Goal: Information Seeking & Learning: Learn about a topic

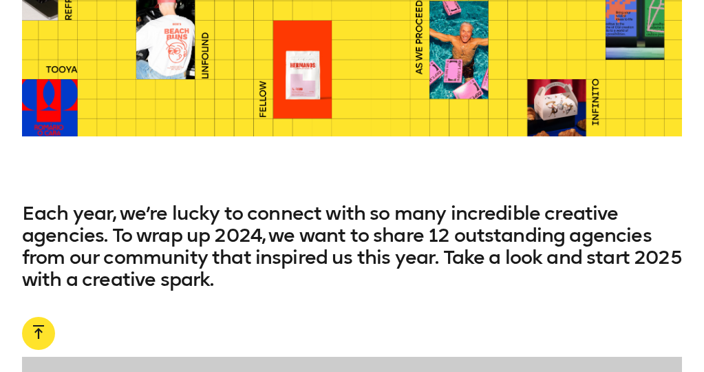
scroll to position [588, 0]
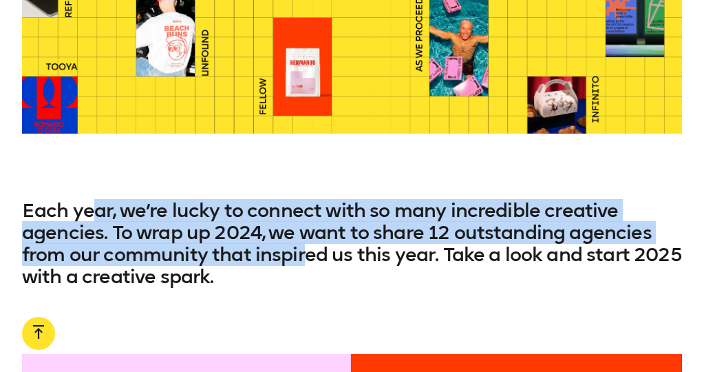
drag, startPoint x: 100, startPoint y: 208, endPoint x: 307, endPoint y: 254, distance: 211.3
click at [308, 254] on h3 "Each year, we’re lucky to connect with so many incredible creative agencies. To…" at bounding box center [352, 244] width 660 height 88
click at [307, 254] on h3 "Each year, we’re lucky to connect with so many incredible creative agencies. To…" at bounding box center [352, 244] width 660 height 88
drag, startPoint x: 307, startPoint y: 254, endPoint x: 92, endPoint y: 208, distance: 219.5
click at [92, 208] on h3 "Each year, we’re lucky to connect with so many incredible creative agencies. To…" at bounding box center [352, 244] width 660 height 88
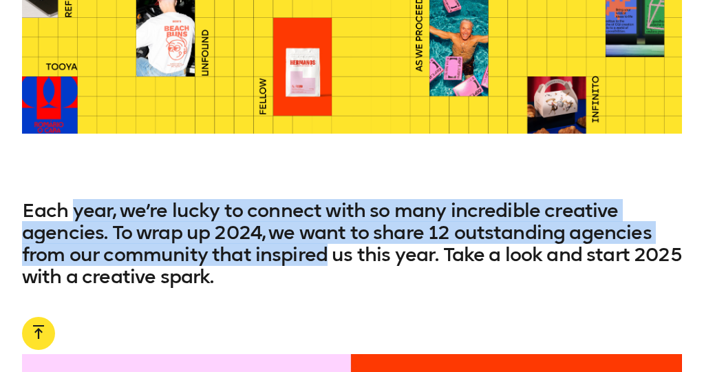
click at [92, 208] on h3 "Each year, we’re lucky to connect with so many incredible creative agencies. To…" at bounding box center [352, 244] width 660 height 88
drag, startPoint x: 92, startPoint y: 208, endPoint x: 272, endPoint y: 254, distance: 185.4
click at [272, 254] on h3 "Each year, we’re lucky to connect with so many incredible creative agencies. To…" at bounding box center [352, 244] width 660 height 88
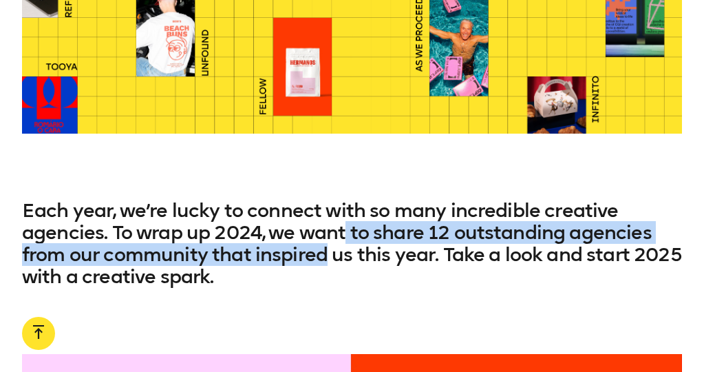
drag, startPoint x: 365, startPoint y: 254, endPoint x: 246, endPoint y: 227, distance: 122.0
click at [247, 227] on h3 "Each year, we’re lucky to connect with so many incredible creative agencies. To…" at bounding box center [352, 244] width 660 height 88
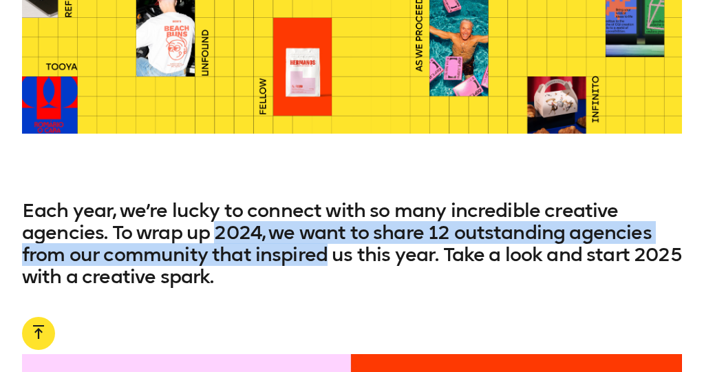
click at [246, 227] on h3 "Each year, we’re lucky to connect with so many incredible creative agencies. To…" at bounding box center [352, 244] width 660 height 88
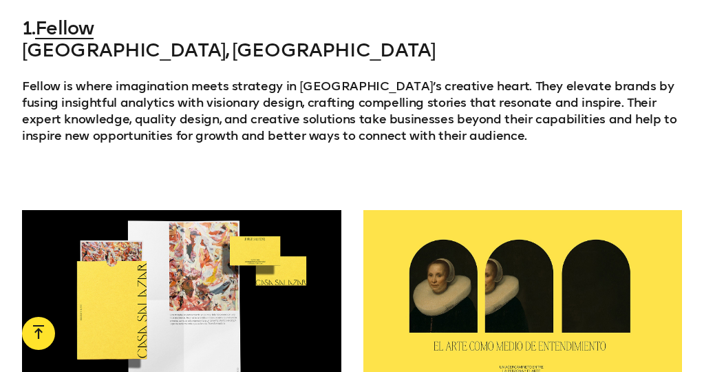
scroll to position [1750, 0]
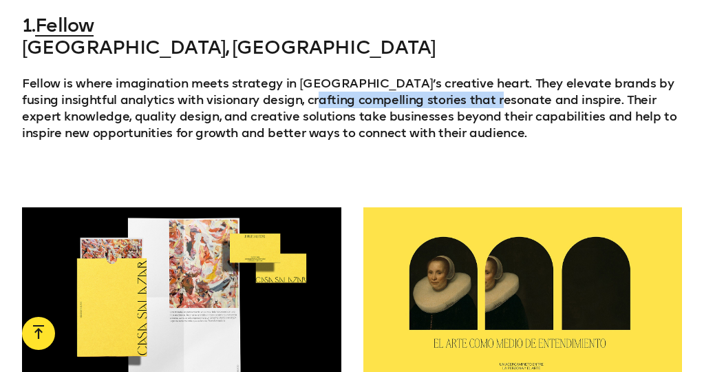
drag, startPoint x: 287, startPoint y: 96, endPoint x: 471, endPoint y: 99, distance: 184.4
click at [471, 99] on p "Fellow is where imagination meets strategy in [GEOGRAPHIC_DATA]’s creative hear…" at bounding box center [352, 108] width 660 height 66
click at [471, 100] on p "Fellow is where imagination meets strategy in [GEOGRAPHIC_DATA]’s creative hear…" at bounding box center [352, 108] width 660 height 66
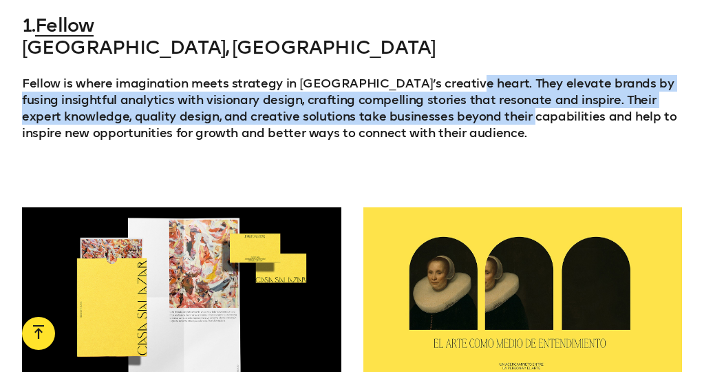
drag, startPoint x: 451, startPoint y: 79, endPoint x: 465, endPoint y: 117, distance: 40.5
click at [465, 117] on p "Fellow is where imagination meets strategy in [GEOGRAPHIC_DATA]’s creative hear…" at bounding box center [352, 108] width 660 height 66
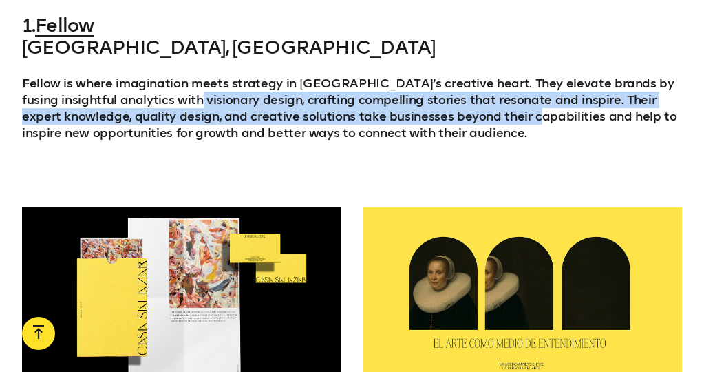
drag, startPoint x: 465, startPoint y: 117, endPoint x: 173, endPoint y: 102, distance: 292.8
click at [170, 102] on p "Fellow is where imagination meets strategy in [GEOGRAPHIC_DATA]’s creative hear…" at bounding box center [352, 108] width 660 height 66
click at [173, 102] on p "Fellow is where imagination meets strategy in [GEOGRAPHIC_DATA]’s creative hear…" at bounding box center [352, 108] width 660 height 66
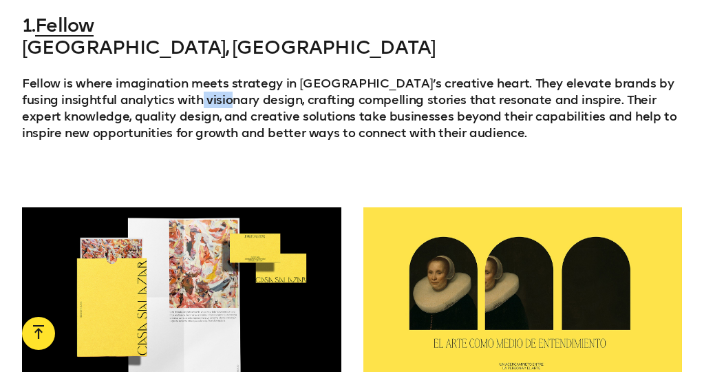
drag, startPoint x: 173, startPoint y: 102, endPoint x: 313, endPoint y: 120, distance: 141.6
click at [313, 120] on p "Fellow is where imagination meets strategy in [GEOGRAPHIC_DATA]’s creative hear…" at bounding box center [352, 108] width 660 height 66
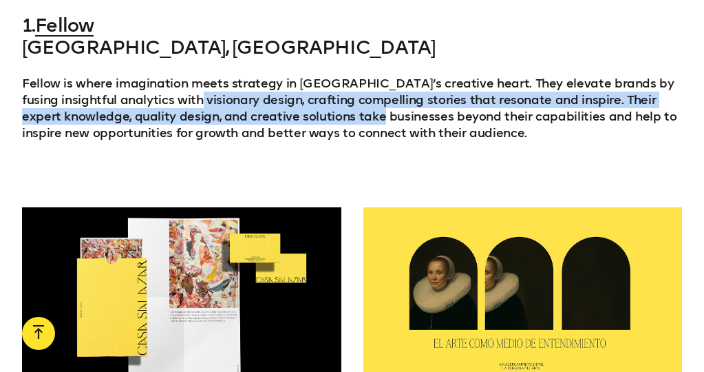
click at [313, 120] on p "Fellow is where imagination meets strategy in [GEOGRAPHIC_DATA]’s creative hear…" at bounding box center [352, 108] width 660 height 66
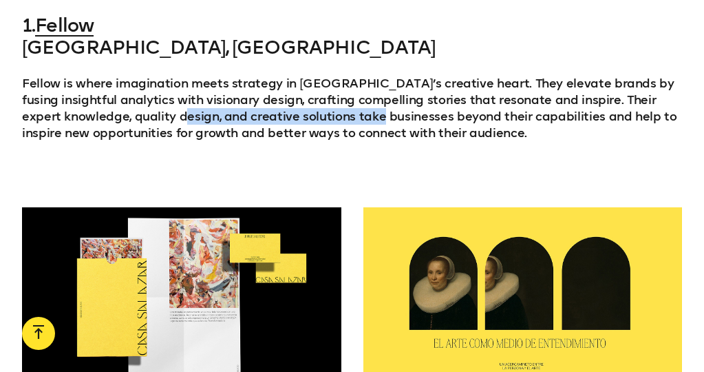
drag, startPoint x: 313, startPoint y: 120, endPoint x: 131, endPoint y: 101, distance: 182.6
click at [131, 102] on p "Fellow is where imagination meets strategy in [GEOGRAPHIC_DATA]’s creative hear…" at bounding box center [352, 108] width 660 height 66
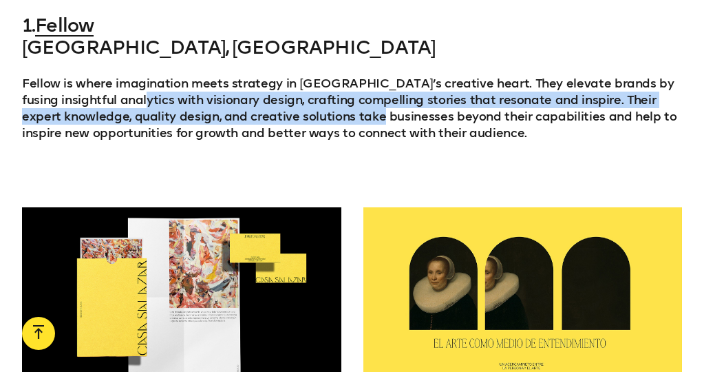
click at [131, 101] on p "Fellow is where imagination meets strategy in [GEOGRAPHIC_DATA]’s creative hear…" at bounding box center [352, 108] width 660 height 66
drag, startPoint x: 131, startPoint y: 101, endPoint x: 321, endPoint y: 135, distance: 192.9
click at [321, 135] on p "Fellow is where imagination meets strategy in [GEOGRAPHIC_DATA]’s creative hear…" at bounding box center [352, 108] width 660 height 66
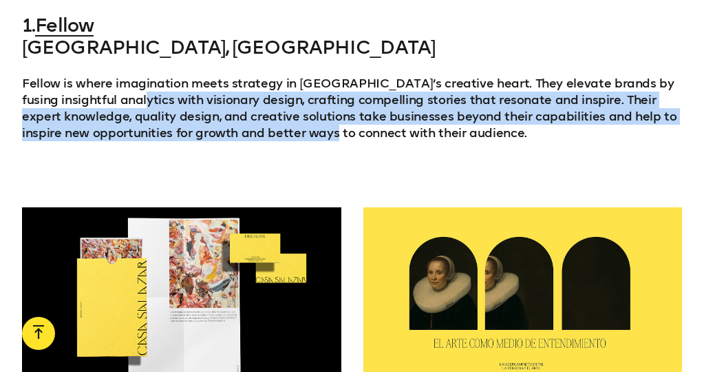
click at [321, 135] on p "Fellow is where imagination meets strategy in [GEOGRAPHIC_DATA]’s creative hear…" at bounding box center [352, 108] width 660 height 66
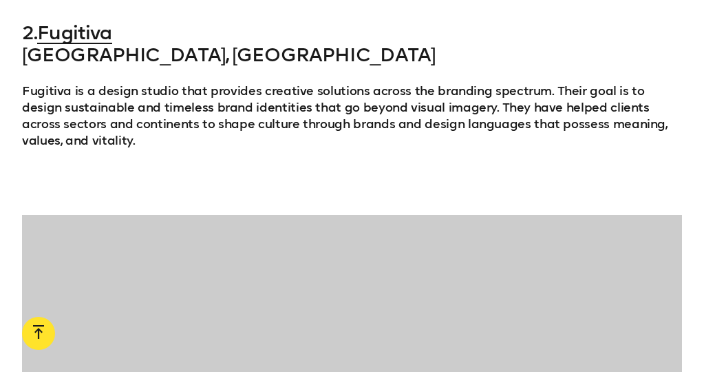
scroll to position [2171, 0]
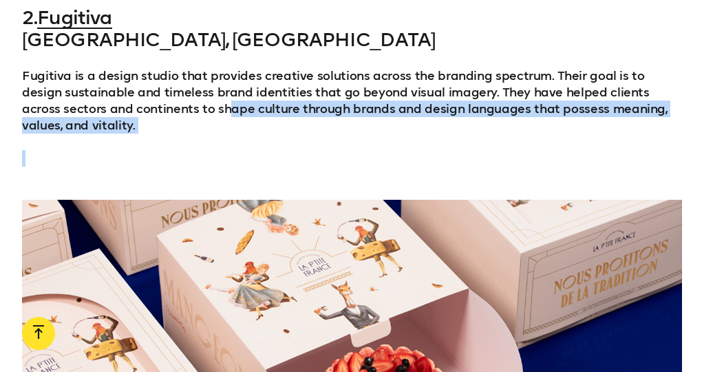
drag, startPoint x: 321, startPoint y: 135, endPoint x: 145, endPoint y: 105, distance: 178.6
click at [137, 104] on div "2. Fugitiva [GEOGRAPHIC_DATA], Mexico Fugitiva is a design studio that provides…" at bounding box center [352, 87] width 660 height 160
click at [145, 105] on p "Fugitiva is a design studio that provides creative solutions across the brandin…" at bounding box center [352, 100] width 660 height 66
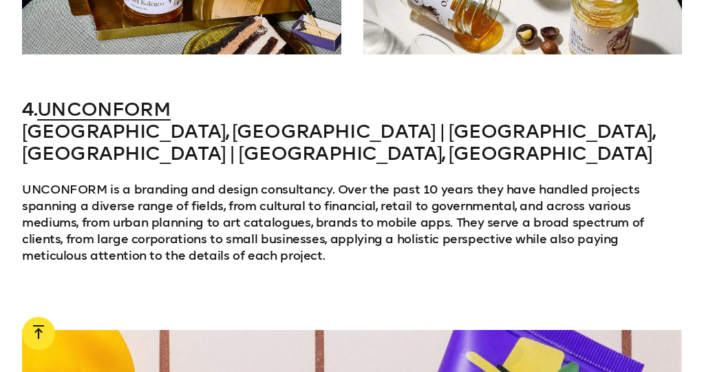
scroll to position [3586, 0]
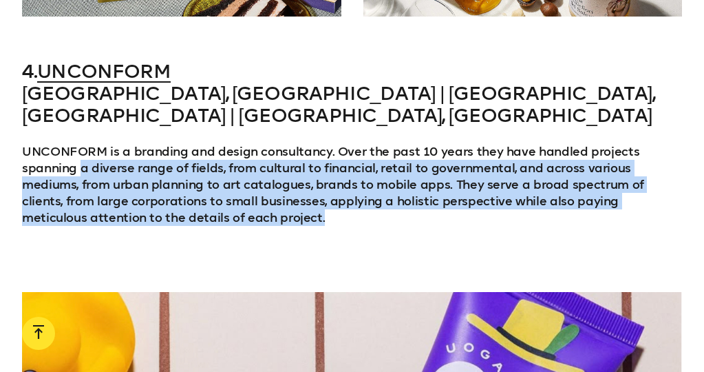
drag, startPoint x: 168, startPoint y: 173, endPoint x: 83, endPoint y: 129, distance: 96.3
click at [83, 143] on p "UNCONFORM is a branding and design consultancy. Over the past 10 years they hav…" at bounding box center [352, 184] width 660 height 83
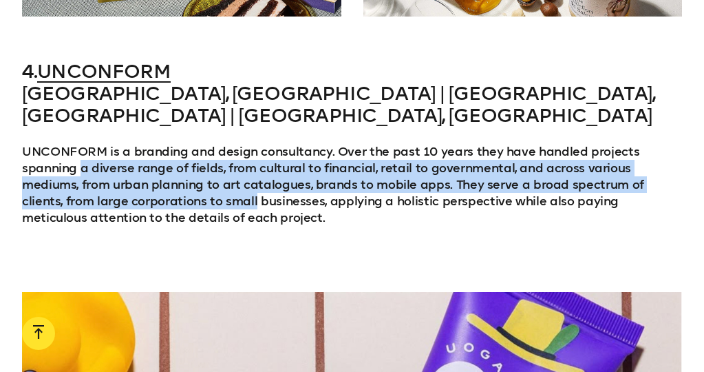
drag, startPoint x: 83, startPoint y: 129, endPoint x: 130, endPoint y: 157, distance: 55.2
click at [131, 155] on p "UNCONFORM is a branding and design consultancy. Over the past 10 years they hav…" at bounding box center [352, 184] width 660 height 83
click at [130, 157] on p "UNCONFORM is a branding and design consultancy. Over the past 10 years they hav…" at bounding box center [352, 184] width 660 height 83
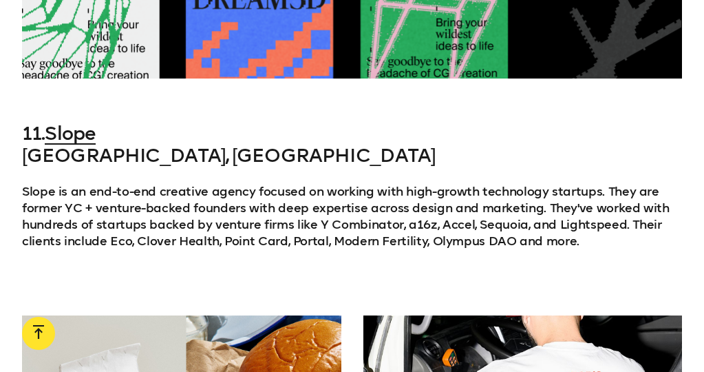
scroll to position [8894, 0]
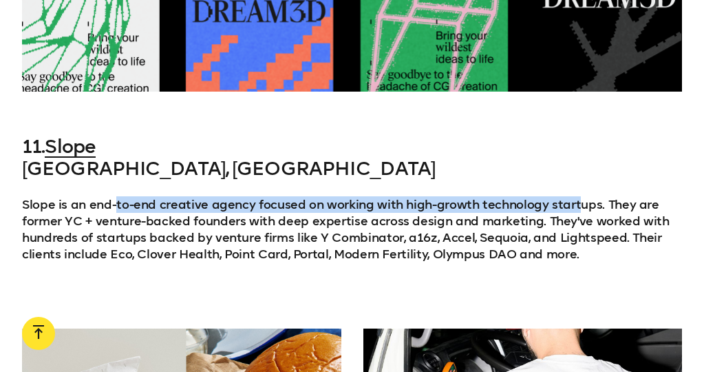
drag, startPoint x: 115, startPoint y: 122, endPoint x: 574, endPoint y: 120, distance: 458.9
click at [574, 196] on p "Slope is an end-to-end creative agency focused on working with high-growth tech…" at bounding box center [352, 229] width 660 height 66
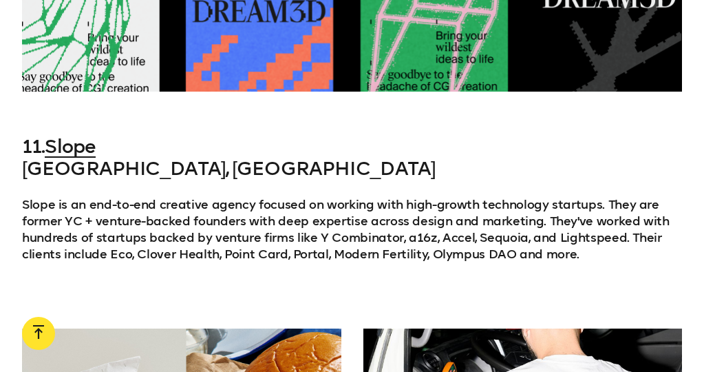
drag, startPoint x: 574, startPoint y: 120, endPoint x: 378, endPoint y: 122, distance: 195.4
click at [378, 196] on p "Slope is an end-to-end creative agency focused on working with high-growth tech…" at bounding box center [352, 229] width 660 height 66
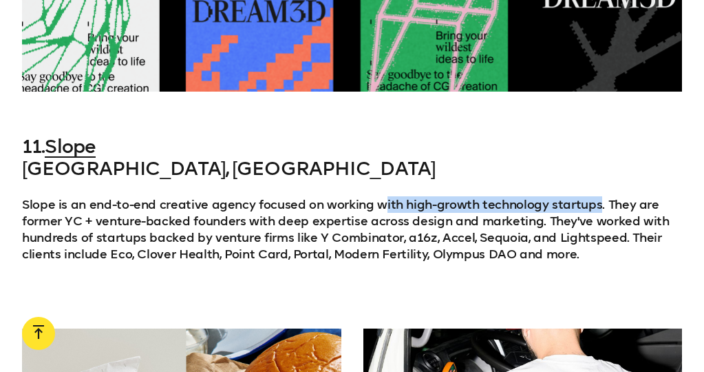
drag, startPoint x: 378, startPoint y: 122, endPoint x: 594, endPoint y: 125, distance: 215.4
click at [595, 196] on p "Slope is an end-to-end creative agency focused on working with high-growth tech…" at bounding box center [352, 229] width 660 height 66
click at [594, 196] on p "Slope is an end-to-end creative agency focused on working with high-growth tech…" at bounding box center [352, 229] width 660 height 66
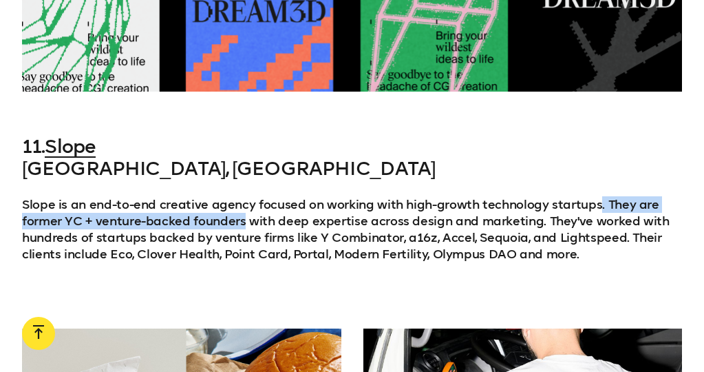
drag, startPoint x: 595, startPoint y: 125, endPoint x: 214, endPoint y: 144, distance: 381.6
click at [214, 196] on p "Slope is an end-to-end creative agency focused on working with high-growth tech…" at bounding box center [352, 229] width 660 height 66
drag, startPoint x: 214, startPoint y: 144, endPoint x: 109, endPoint y: 144, distance: 104.6
click at [109, 196] on p "Slope is an end-to-end creative agency focused on working with high-growth tech…" at bounding box center [352, 229] width 660 height 66
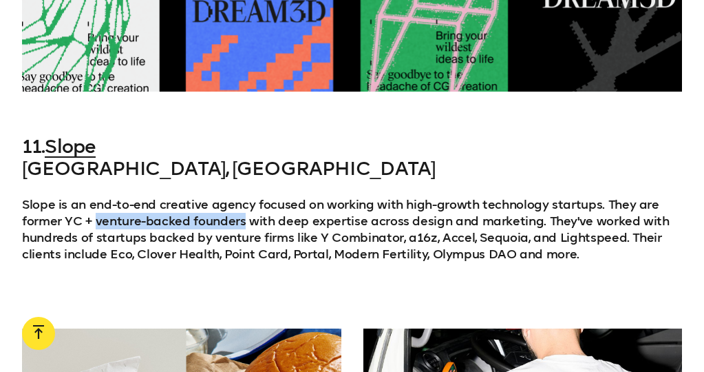
click at [109, 196] on p "Slope is an end-to-end creative agency focused on working with high-growth tech…" at bounding box center [352, 229] width 660 height 66
drag, startPoint x: 109, startPoint y: 144, endPoint x: 364, endPoint y: 140, distance: 254.6
click at [364, 196] on p "Slope is an end-to-end creative agency focused on working with high-growth tech…" at bounding box center [352, 229] width 660 height 66
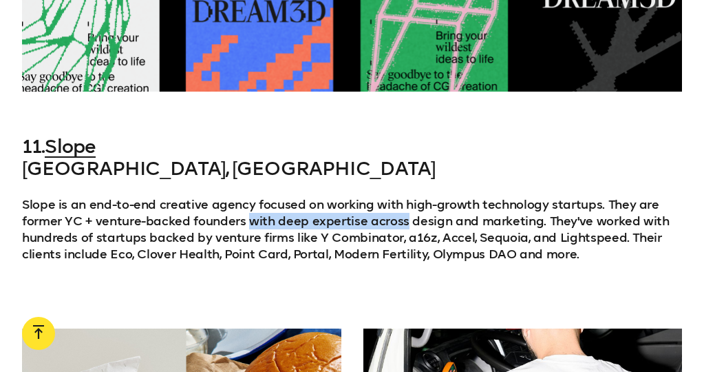
drag, startPoint x: 360, startPoint y: 139, endPoint x: 251, endPoint y: 139, distance: 108.7
click at [251, 196] on p "Slope is an end-to-end creative agency focused on working with high-growth tech…" at bounding box center [352, 229] width 660 height 66
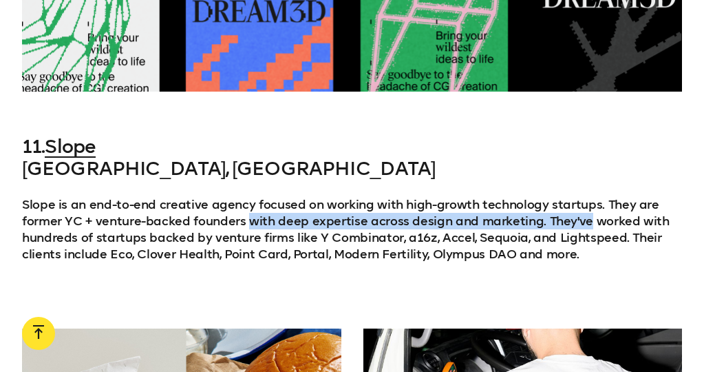
drag, startPoint x: 251, startPoint y: 139, endPoint x: 548, endPoint y: 136, distance: 296.5
click at [548, 196] on p "Slope is an end-to-end creative agency focused on working with high-growth tech…" at bounding box center [352, 229] width 660 height 66
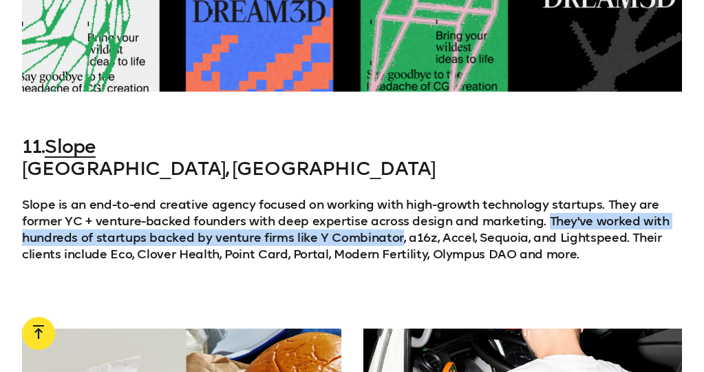
drag, startPoint x: 548, startPoint y: 136, endPoint x: 354, endPoint y: 153, distance: 194.8
click at [354, 196] on p "Slope is an end-to-end creative agency focused on working with high-growth tech…" at bounding box center [352, 229] width 660 height 66
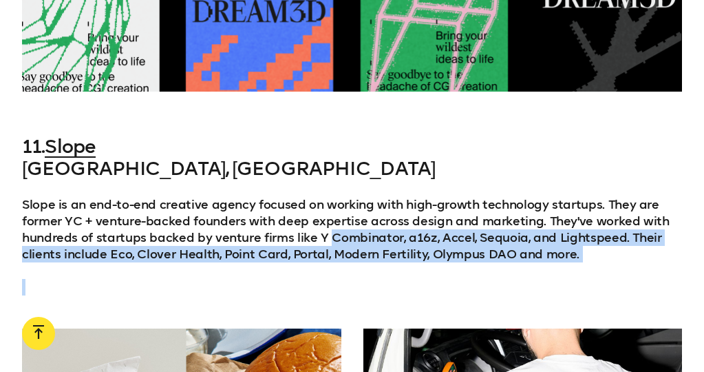
drag, startPoint x: 354, startPoint y: 153, endPoint x: 349, endPoint y: 188, distance: 34.7
click at [349, 188] on div "11. Slope [GEOGRAPHIC_DATA], [GEOGRAPHIC_DATA] Slope is an end-to-end creative …" at bounding box center [352, 216] width 660 height 160
click at [385, 196] on p "Slope is an end-to-end creative agency focused on working with high-growth tech…" at bounding box center [352, 229] width 660 height 66
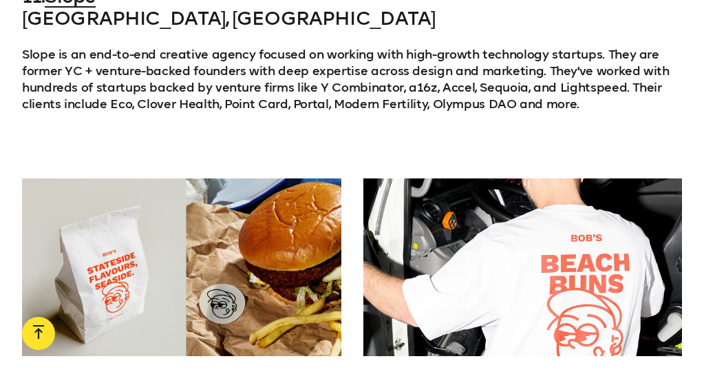
scroll to position [9019, 0]
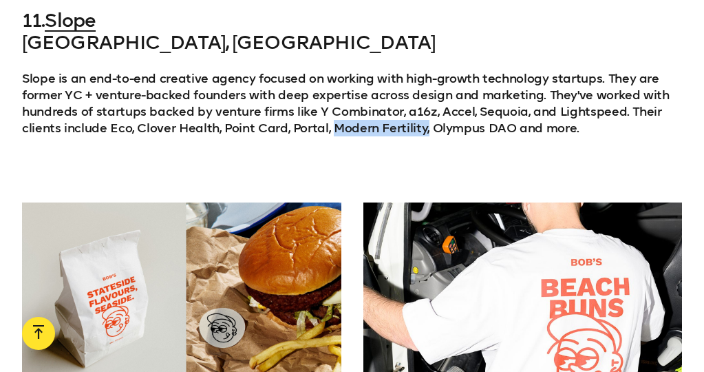
drag, startPoint x: 329, startPoint y: 47, endPoint x: 425, endPoint y: 47, distance: 96.3
click at [425, 70] on p "Slope is an end-to-end creative agency focused on working with high-growth tech…" at bounding box center [352, 103] width 660 height 66
copy p "Modern Fertility,"
click at [425, 70] on p "Slope is an end-to-end creative agency focused on working with high-growth tech…" at bounding box center [352, 103] width 660 height 66
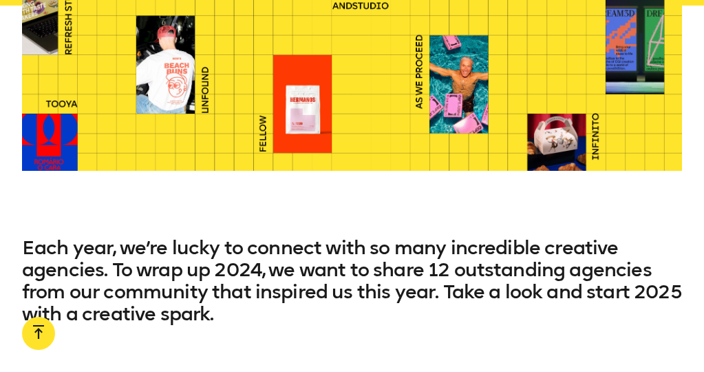
scroll to position [0, 0]
